Goal: Find specific page/section: Find specific page/section

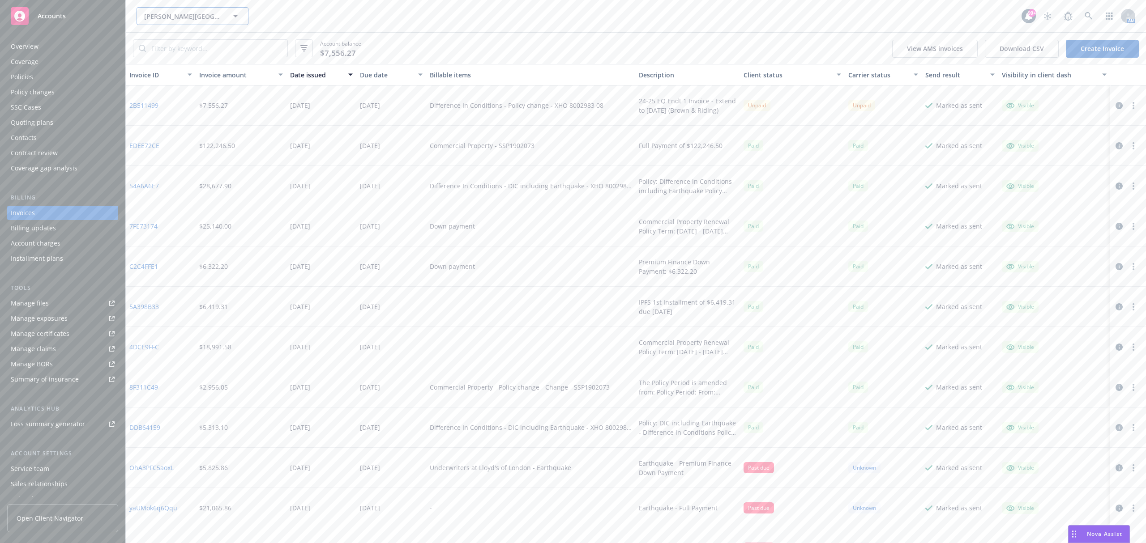
click at [167, 13] on span "[PERSON_NAME][GEOGRAPHIC_DATA], LLC" at bounding box center [182, 16] width 77 height 9
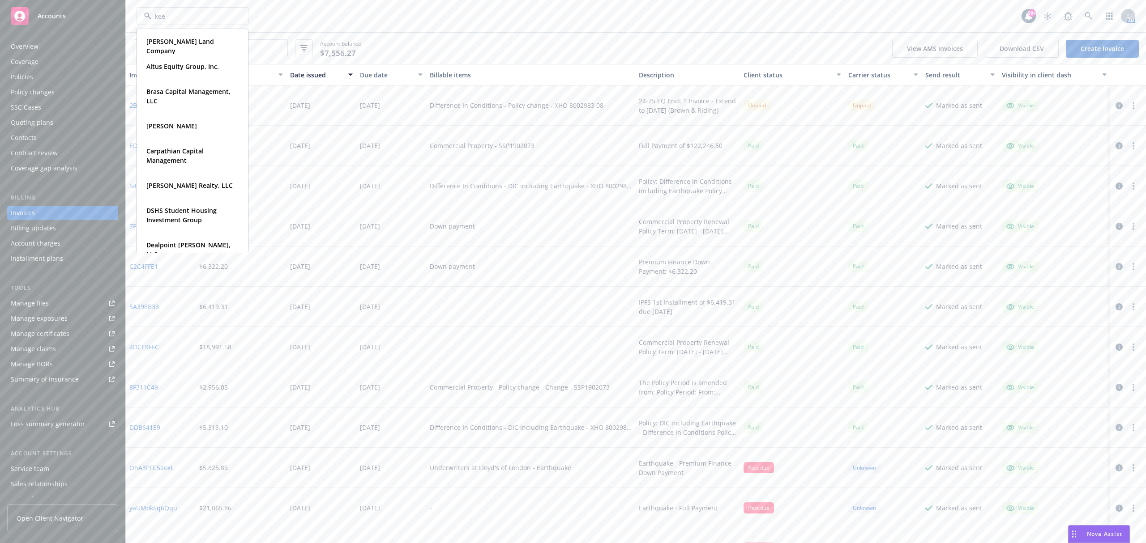
type input "keen"
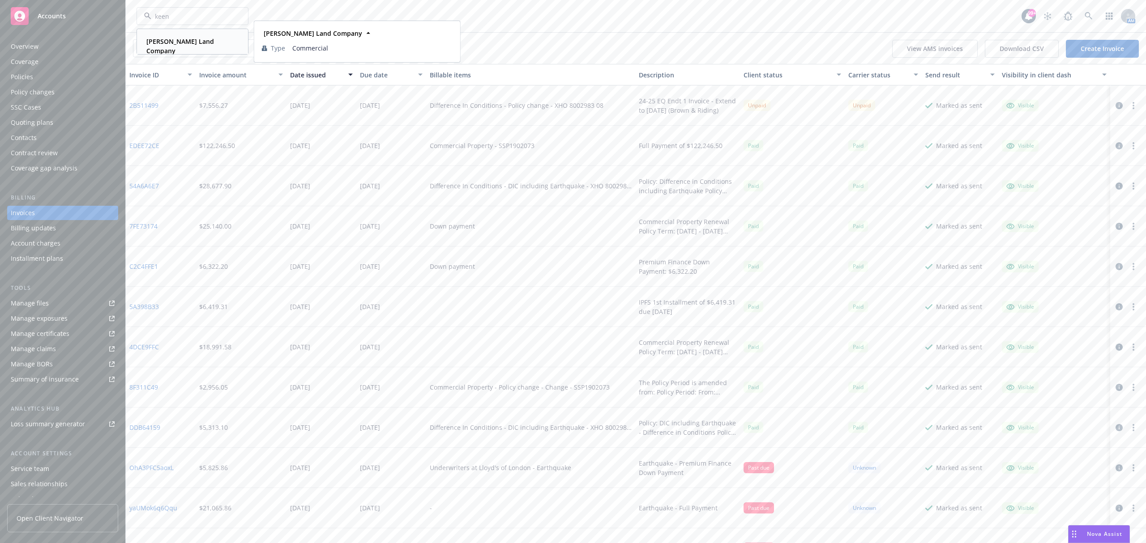
click at [175, 44] on strong "Keenan Land Company" at bounding box center [180, 46] width 68 height 18
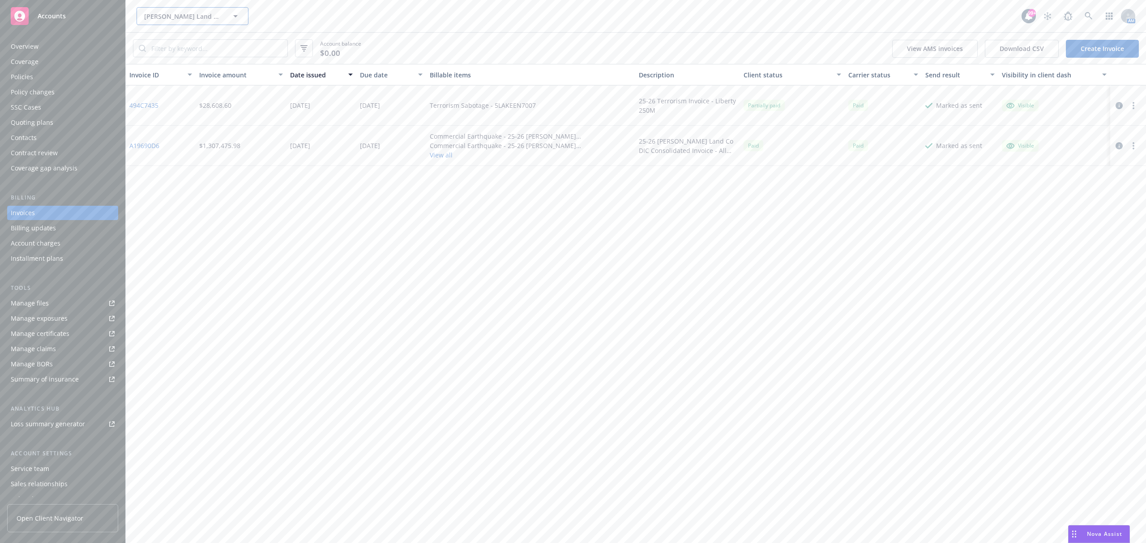
click at [169, 13] on span "Keenan Land Company" at bounding box center [182, 16] width 77 height 9
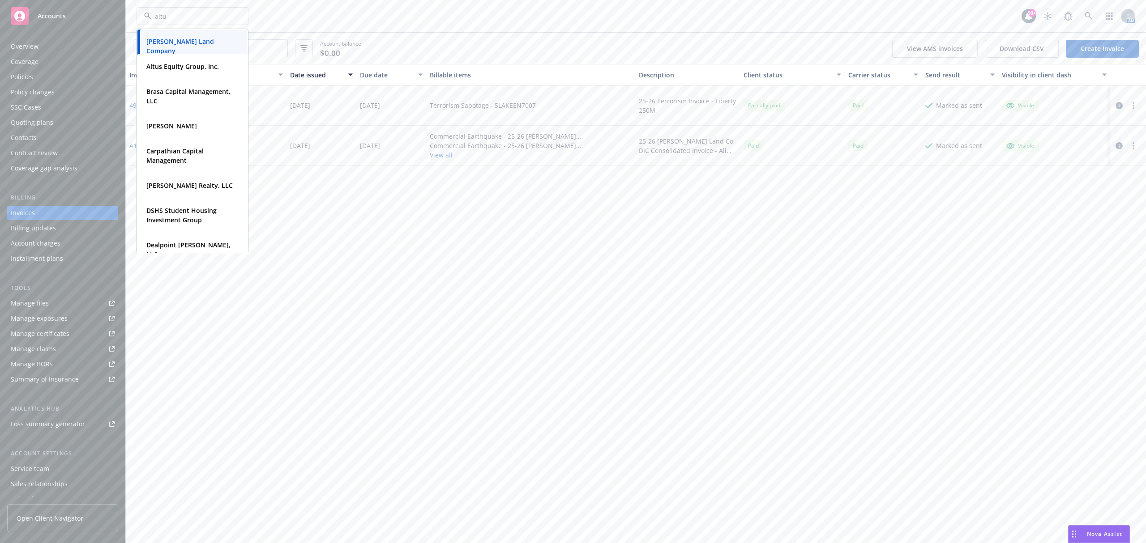
type input "altus"
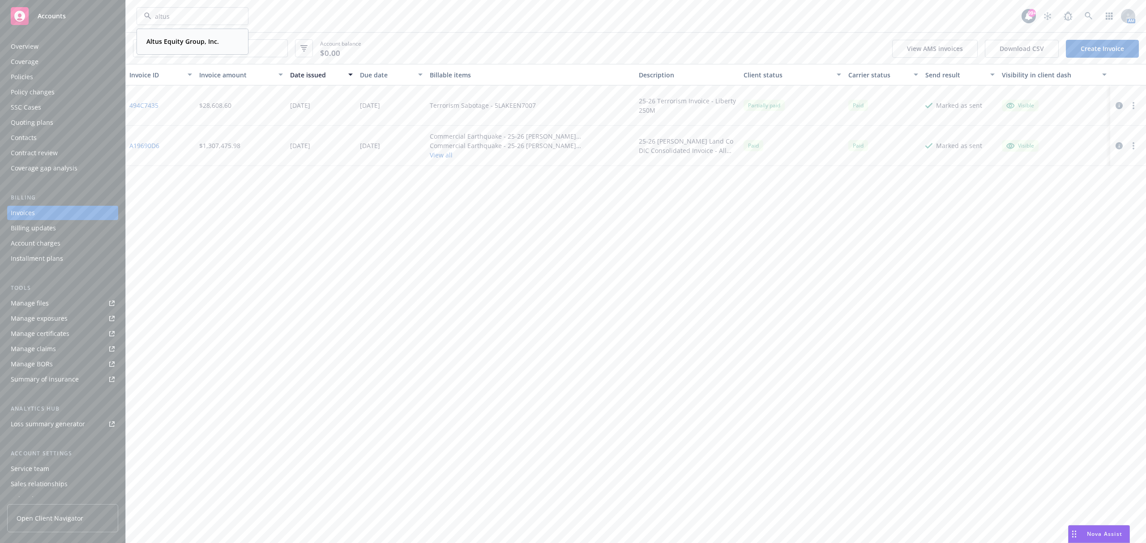
click at [203, 43] on strong "Altus Equity Group, Inc." at bounding box center [182, 41] width 73 height 9
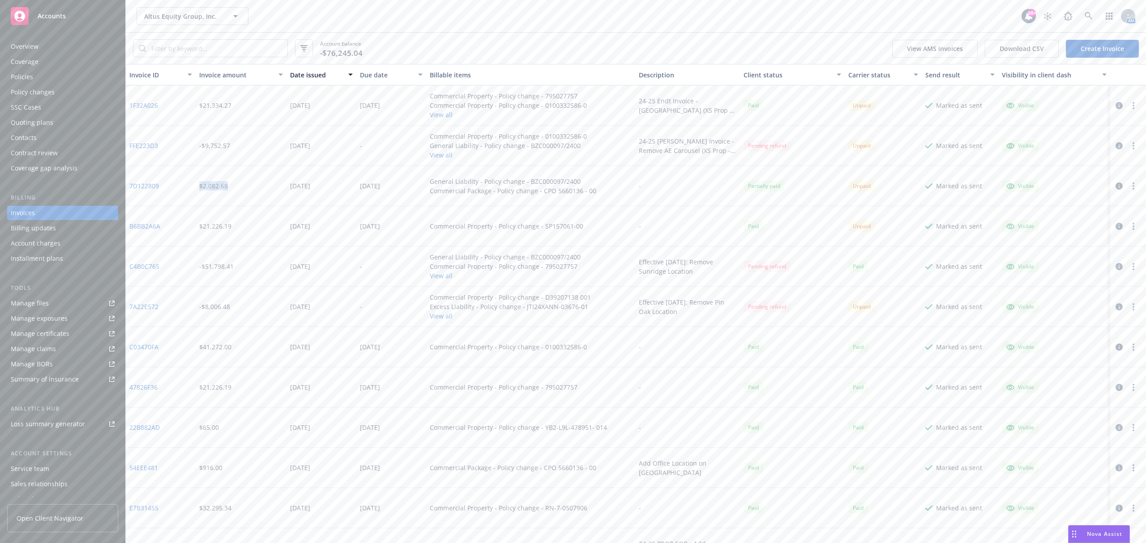
drag, startPoint x: 190, startPoint y: 187, endPoint x: 249, endPoint y: 196, distance: 59.7
click at [249, 196] on div "7D122809 $2,082.68 06/10/2025 06/24/2025 General Liability - Policy change - BZ…" at bounding box center [636, 186] width 1020 height 40
click at [249, 196] on div "$2,082.68" at bounding box center [241, 186] width 91 height 40
drag, startPoint x: 168, startPoint y: 186, endPoint x: 131, endPoint y: 186, distance: 37.6
click at [131, 186] on div "7D122809" at bounding box center [161, 186] width 70 height 40
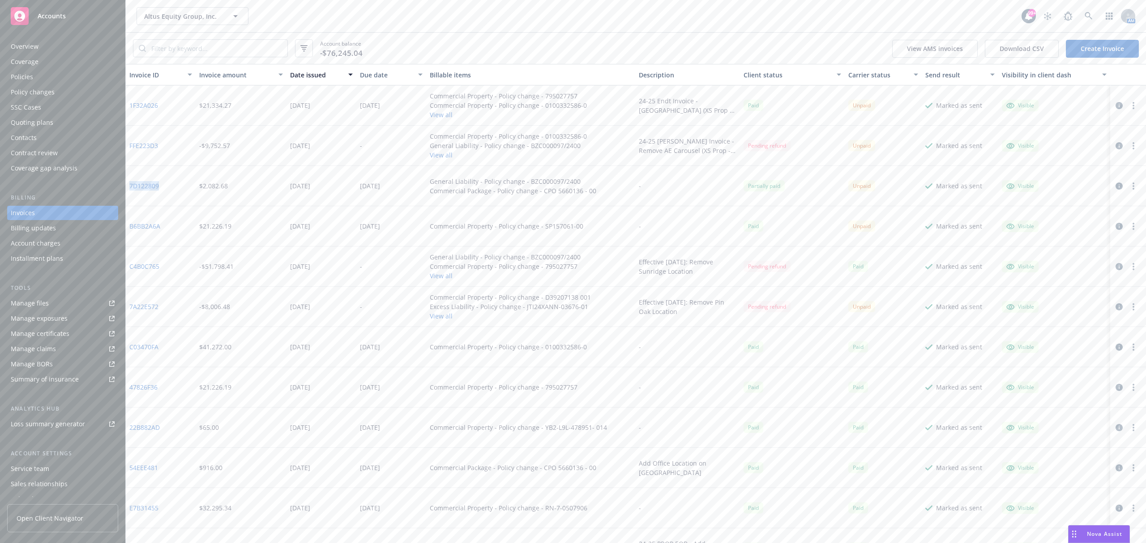
copy link "7D122809"
